Goal: Go to known website: Go to known website

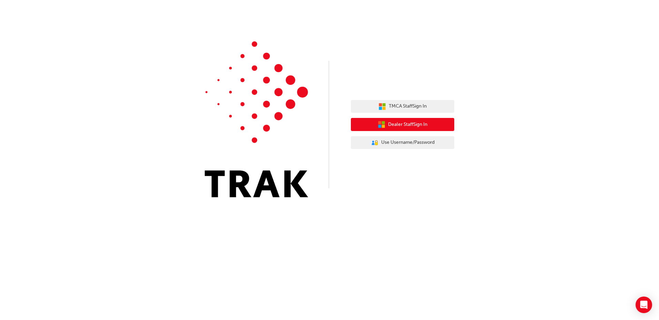
click at [406, 126] on span "Dealer Staff Sign In" at bounding box center [407, 125] width 39 height 8
